Goal: Information Seeking & Learning: Learn about a topic

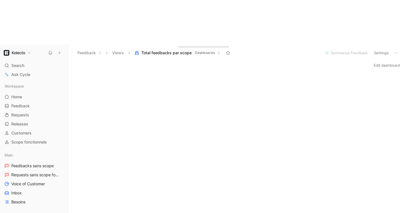
click at [118, 49] on button "Views" at bounding box center [118, 53] width 17 height 8
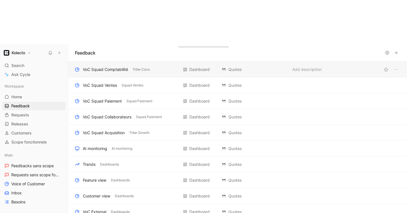
click at [157, 62] on div "VoC Squad Comptabilité Tribe Coco Dashboard Quotes Add description" at bounding box center [237, 70] width 339 height 16
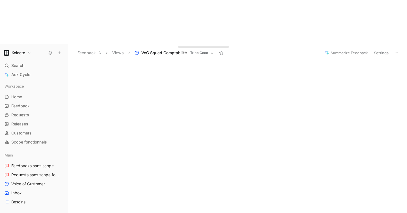
scroll to position [39, 0]
click at [19, 62] on span "Search" at bounding box center [17, 65] width 13 height 7
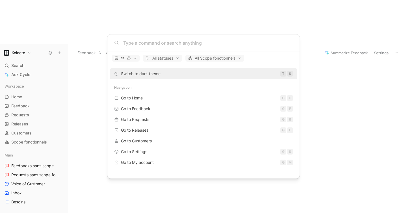
click at [47, 6] on body "Kolecto Search ⌘ K Ask Cycle Workspace Home G then H Feedback G then F Requests…" at bounding box center [203, 106] width 407 height 213
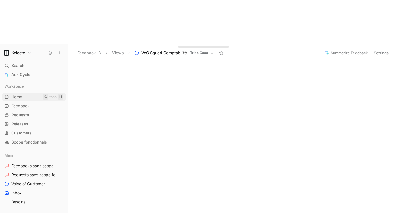
click at [24, 93] on link "Home G then H" at bounding box center [33, 97] width 63 height 8
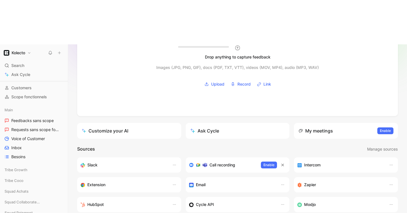
scroll to position [53, 0]
click at [315, 161] on h3 "Intercom" at bounding box center [312, 164] width 16 height 7
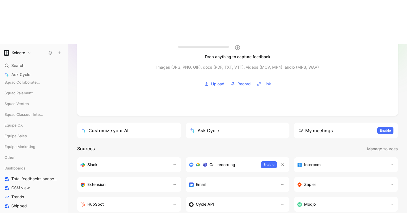
scroll to position [168, 0]
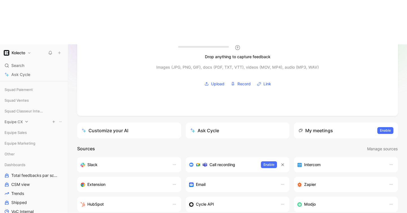
click at [20, 119] on span "Equipe CX" at bounding box center [14, 122] width 18 height 6
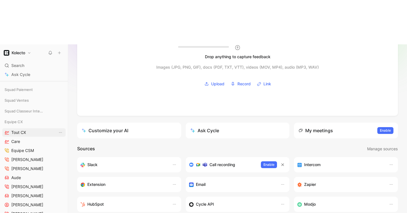
click at [19, 130] on span "Tout CX" at bounding box center [18, 133] width 15 height 6
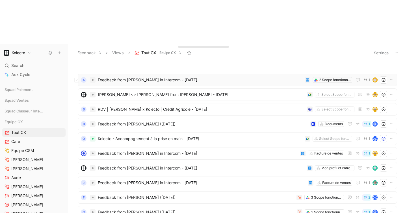
click at [150, 77] on span "Feedback from [PERSON_NAME] in Intercom - [DATE]" at bounding box center [200, 80] width 205 height 7
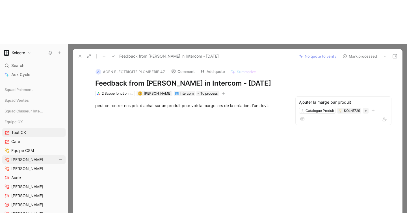
scroll to position [372, 0]
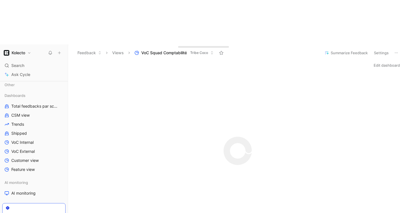
scroll to position [385, 0]
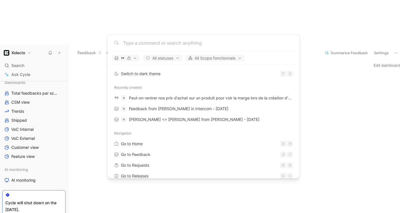
click at [117, 19] on body "Kolecto Search ⌘ K Ask Cycle Workspace Home G then H Feedback G then F Requests…" at bounding box center [203, 106] width 407 height 213
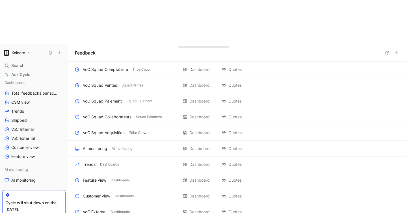
scroll to position [372, 0]
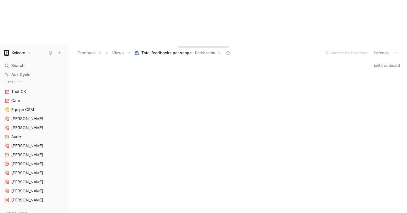
scroll to position [179, 0]
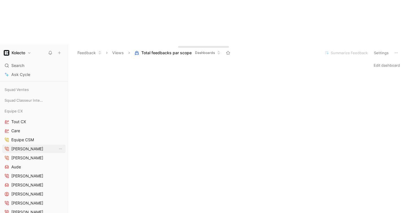
click at [24, 146] on span "[PERSON_NAME]" at bounding box center [27, 149] width 32 height 6
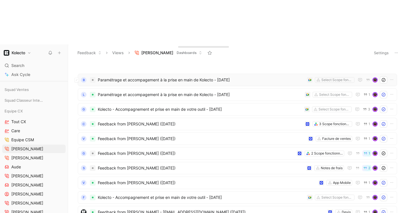
click at [197, 77] on span "Paramétrage et accompagement à la prise en main de Kolecto - [DATE]" at bounding box center [201, 80] width 207 height 7
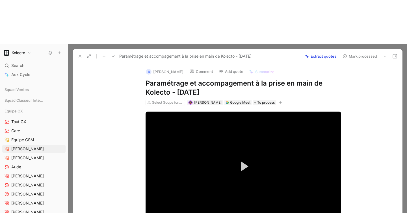
click at [393, 54] on use at bounding box center [395, 56] width 4 height 4
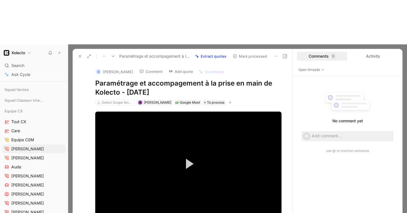
click at [284, 52] on button at bounding box center [285, 56] width 8 height 8
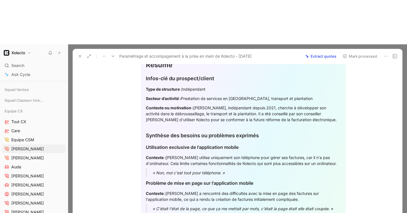
scroll to position [180, 0]
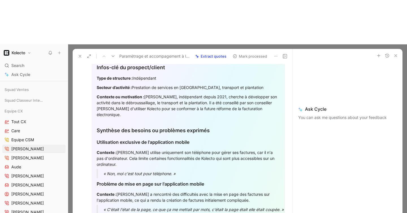
scroll to position [175, 0]
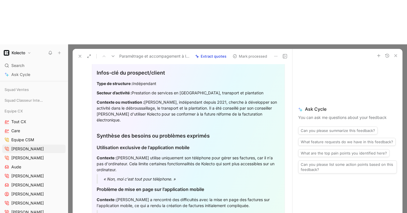
click at [396, 55] on use "button" at bounding box center [395, 56] width 2 height 2
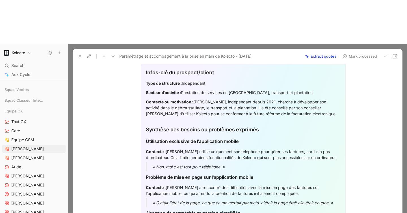
scroll to position [0, 0]
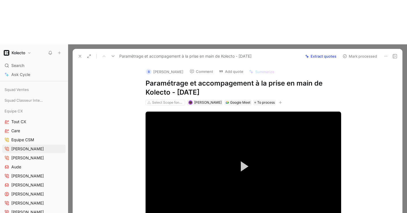
click at [327, 52] on button "Extract quotes" at bounding box center [321, 56] width 36 height 8
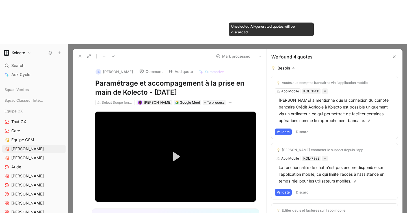
click at [271, 81] on icon at bounding box center [271, 82] width 3 height 3
click at [269, 81] on input "checkbox" at bounding box center [269, 81] width 0 height 0
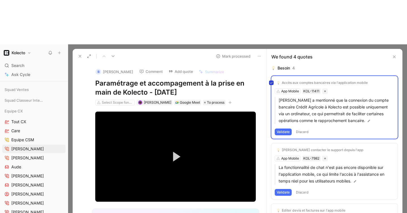
click at [271, 81] on icon at bounding box center [271, 82] width 3 height 3
click at [269, 81] on input "checkbox" at bounding box center [269, 81] width 0 height 0
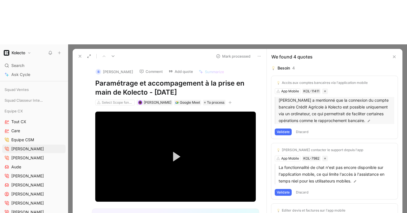
click at [292, 97] on p "[PERSON_NAME] a mentionné que la connexion du compte bancaire Crédit Agricole à…" at bounding box center [337, 110] width 116 height 27
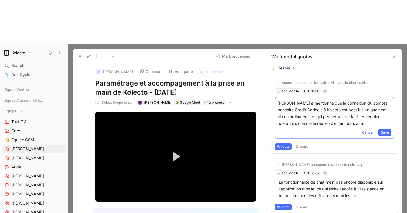
click at [285, 76] on div "Accès aux comptes bancaires via l'application mobile App Mobile KOL-11411 [PERS…" at bounding box center [334, 114] width 126 height 77
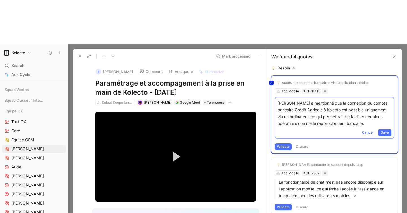
click at [286, 76] on div "Accès aux comptes bancaires via l'application mobile App Mobile KOL-11411 [PERS…" at bounding box center [334, 114] width 126 height 77
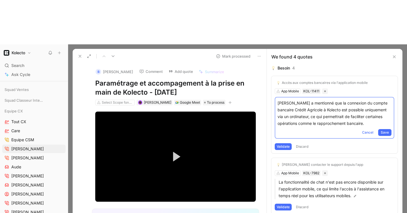
click at [293, 76] on div "Accès aux comptes bancaires via l'application mobile App Mobile KOL-11411 [PERS…" at bounding box center [334, 114] width 126 height 77
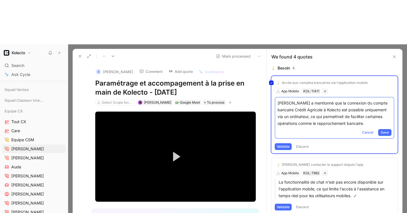
click at [293, 76] on div "Accès aux comptes bancaires via l'application mobile App Mobile KOL-11411 [PERS…" at bounding box center [334, 114] width 126 height 77
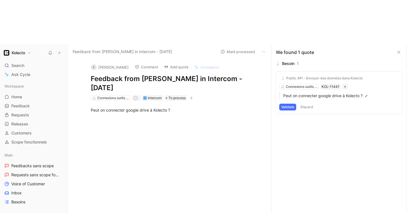
click at [204, 119] on div at bounding box center [175, 151] width 191 height 64
click at [27, 121] on span "Releases" at bounding box center [19, 124] width 17 height 6
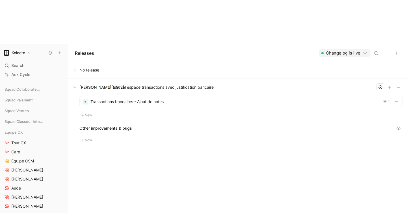
scroll to position [77, 0]
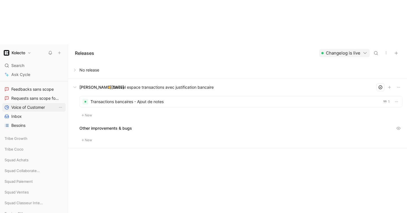
click at [28, 105] on span "Voice of Customer" at bounding box center [28, 108] width 34 height 6
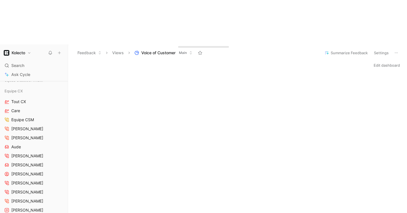
scroll to position [200, 0]
click at [25, 188] on span "[PERSON_NAME]" at bounding box center [27, 191] width 32 height 6
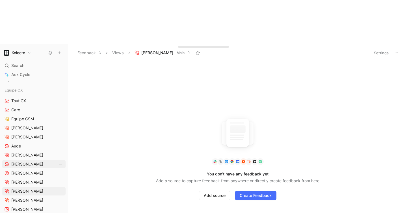
click at [19, 161] on span "[PERSON_NAME]" at bounding box center [27, 164] width 32 height 6
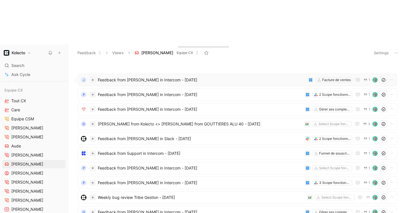
click at [221, 77] on span "Feedback from [PERSON_NAME] in Intercom - [DATE]" at bounding box center [202, 80] width 208 height 7
